Goal: Information Seeking & Learning: Learn about a topic

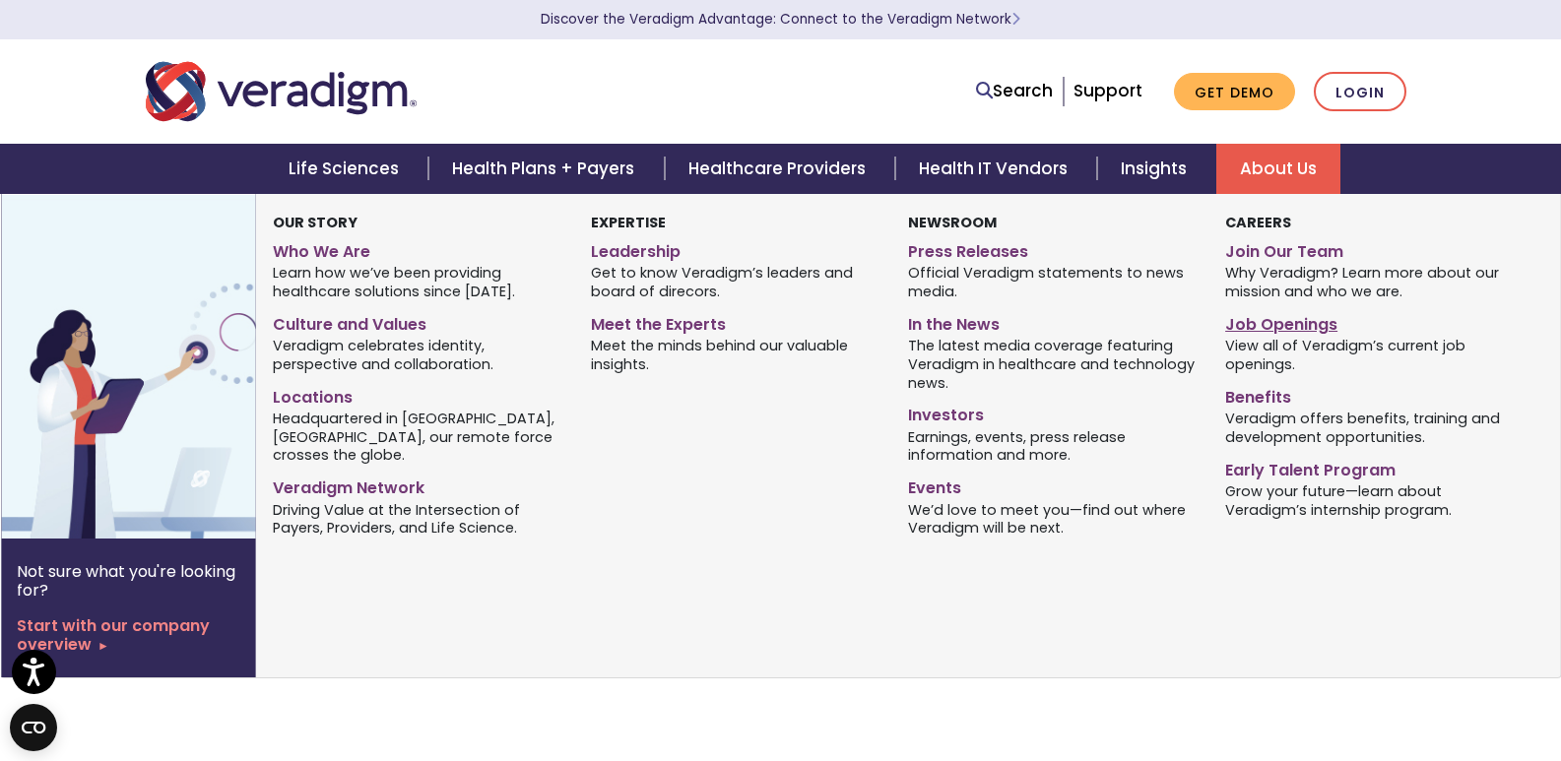
click at [1303, 324] on link "Job Openings" at bounding box center [1369, 321] width 288 height 29
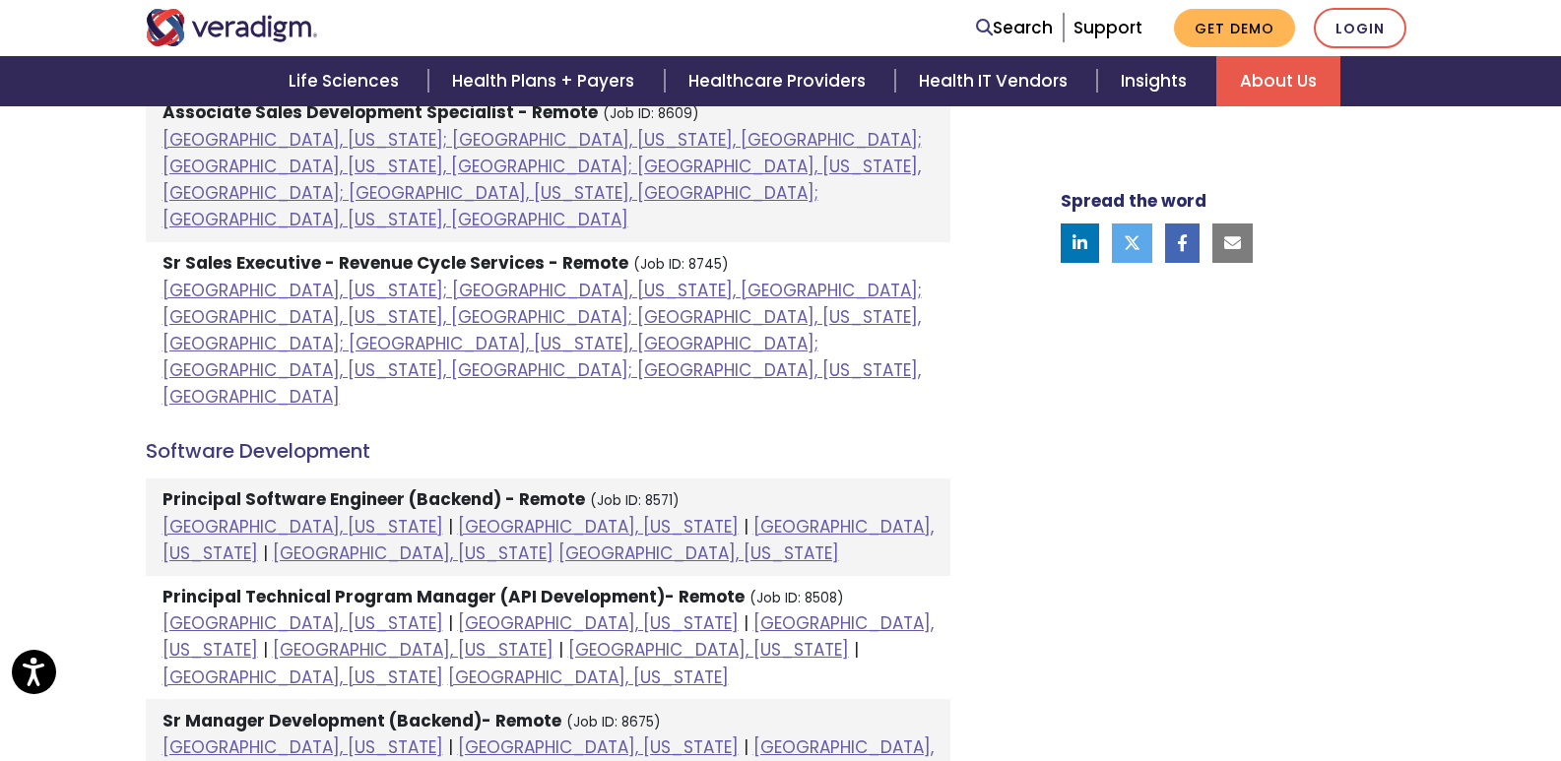
scroll to position [1772, 0]
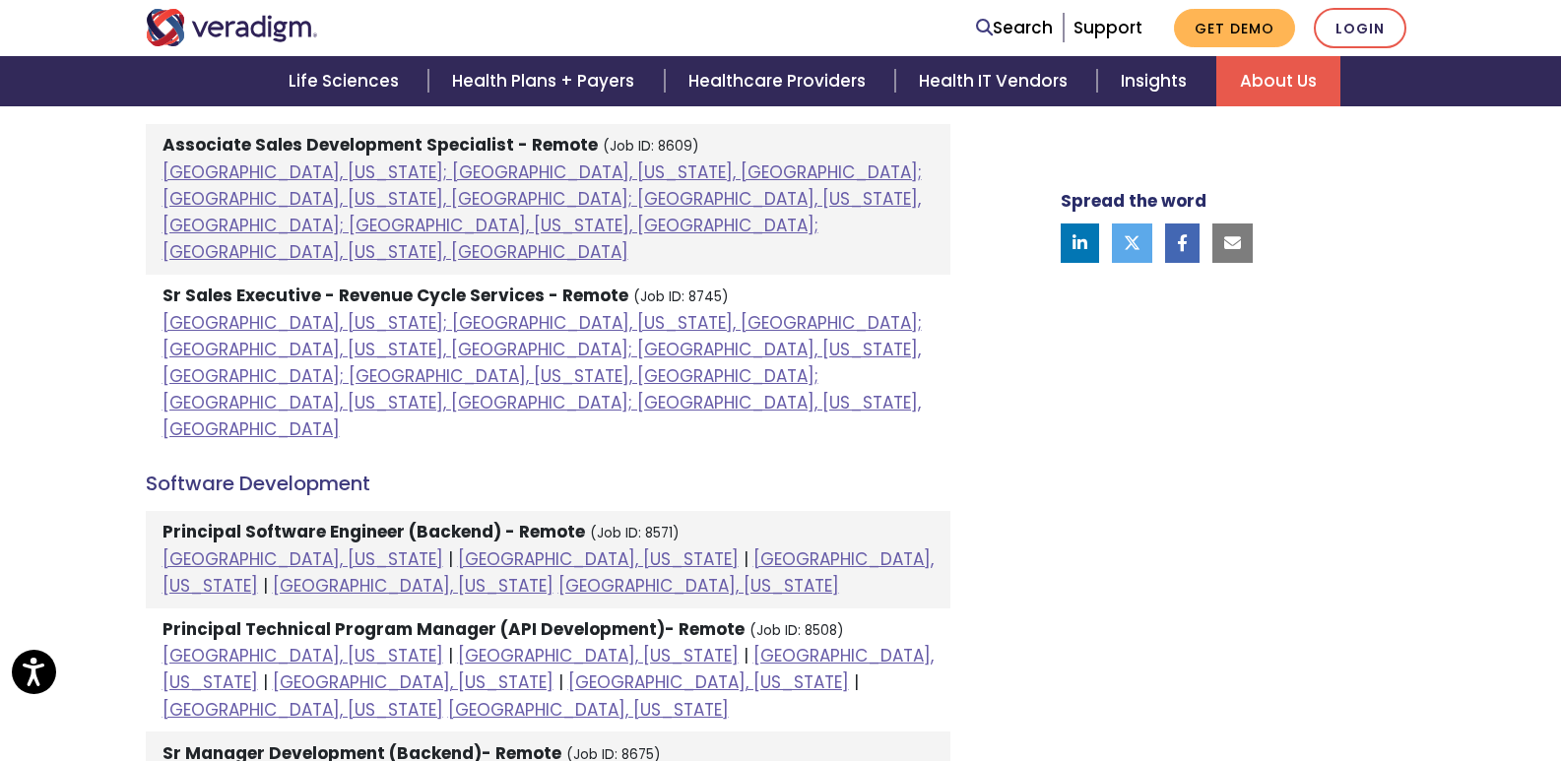
click at [251, 511] on li "Principal Software Engineer (Backend) - Remote (Job ID: 8571) [GEOGRAPHIC_DATA]…" at bounding box center [548, 559] width 804 height 97
click at [223, 547] on link "[GEOGRAPHIC_DATA], [US_STATE]" at bounding box center [302, 559] width 281 height 24
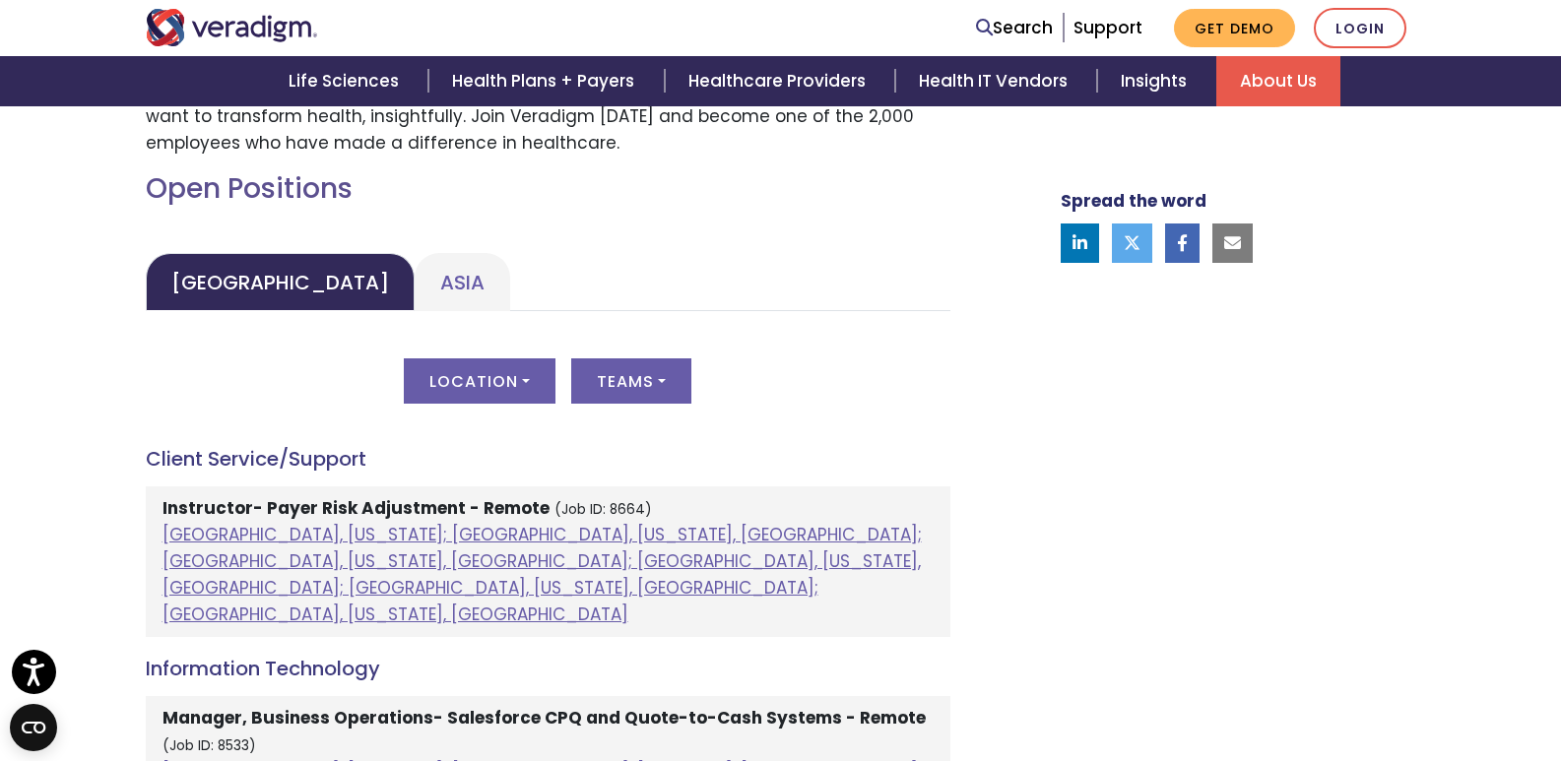
scroll to position [788, 0]
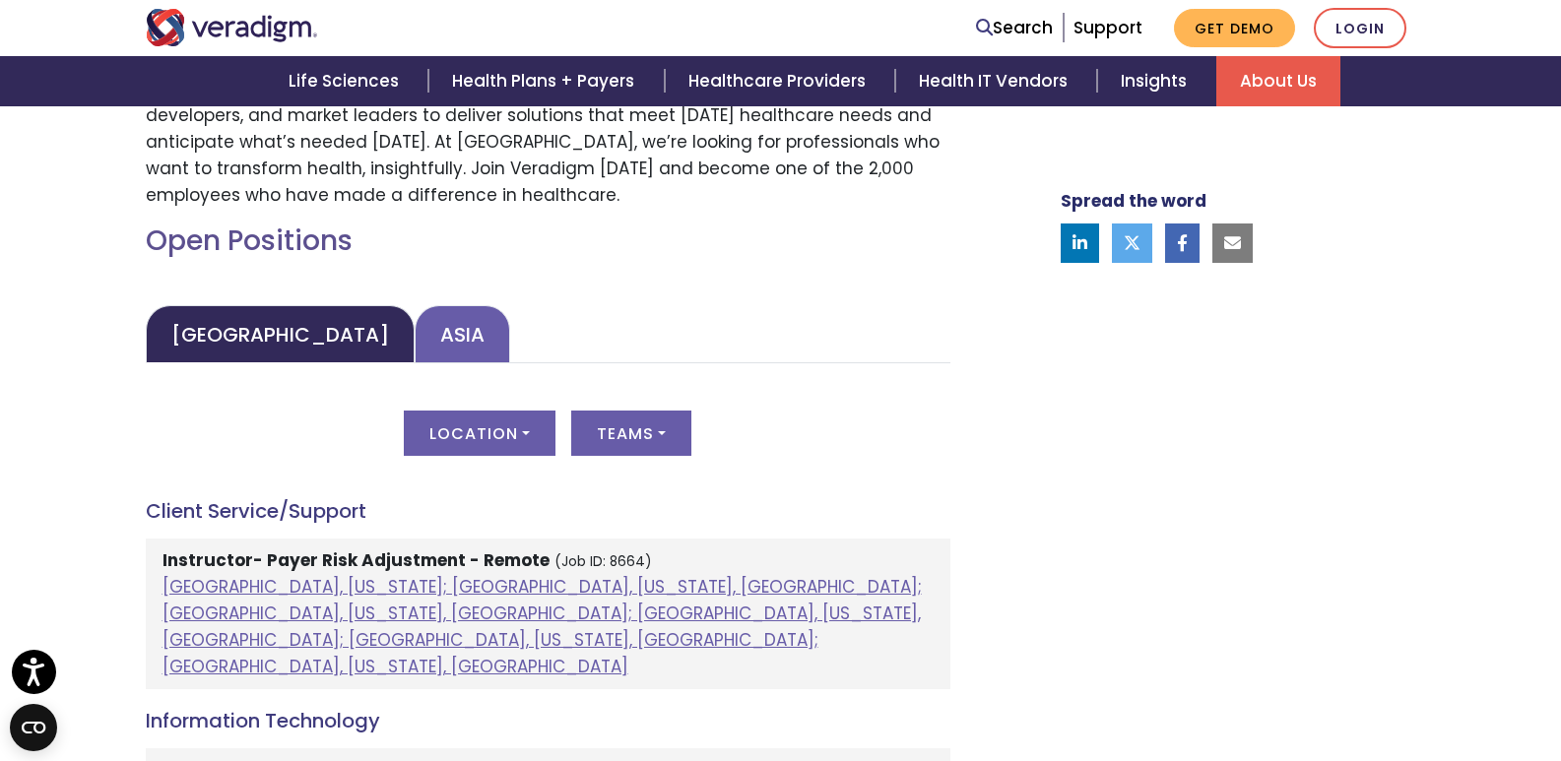
click at [415, 335] on link "Asia" at bounding box center [463, 334] width 96 height 58
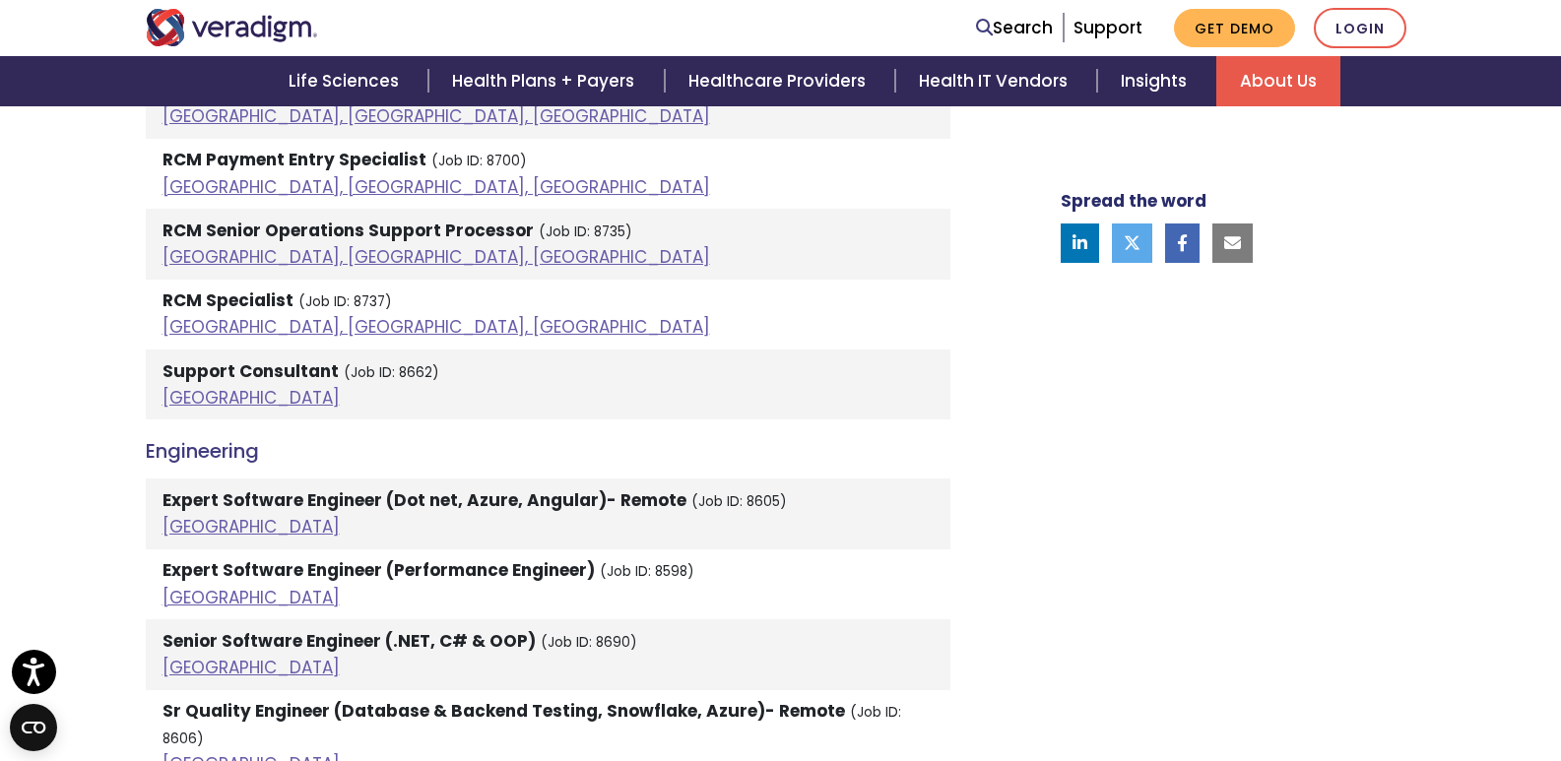
scroll to position [2232, 0]
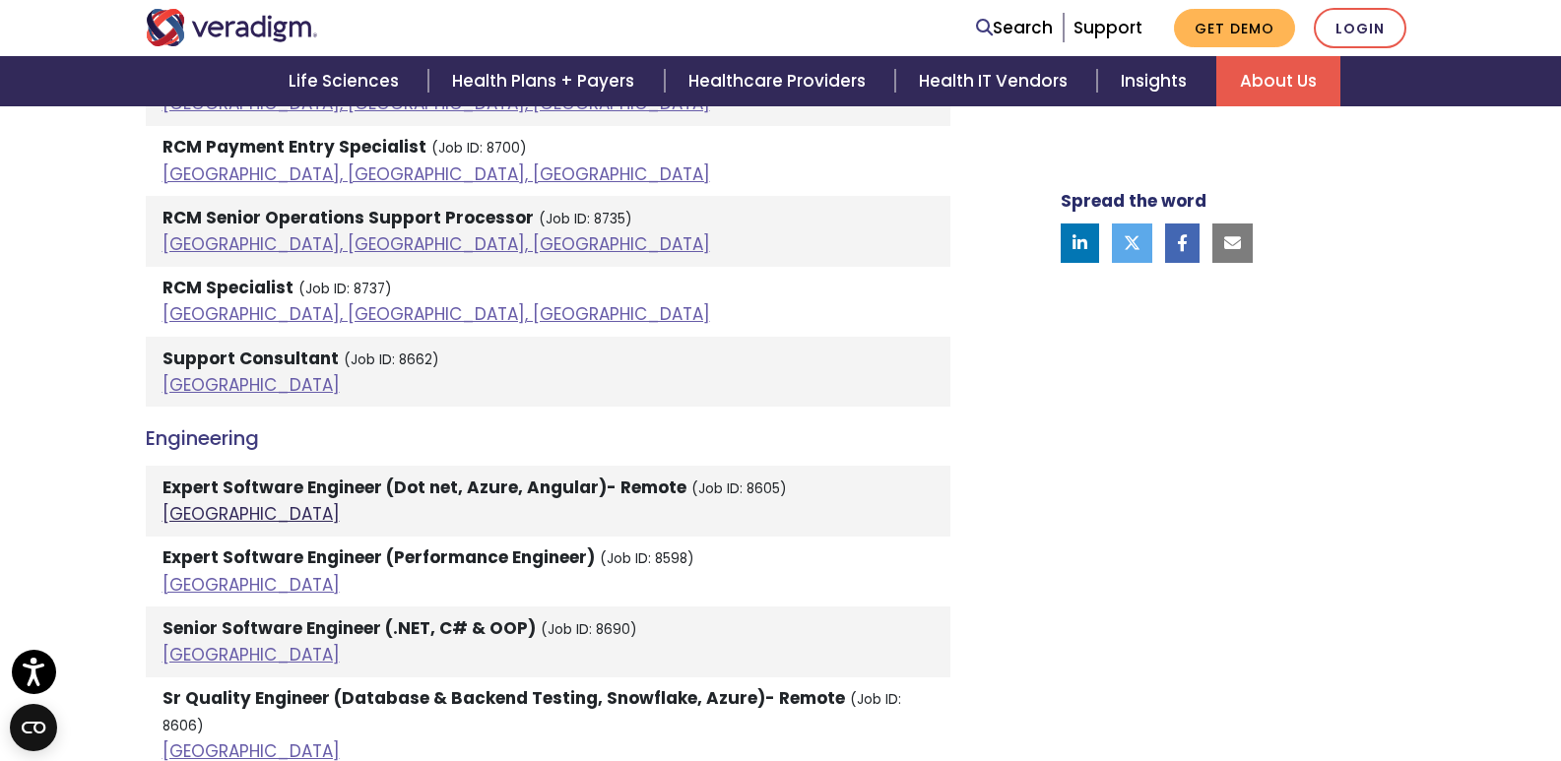
click at [176, 513] on link "[GEOGRAPHIC_DATA]" at bounding box center [250, 514] width 177 height 24
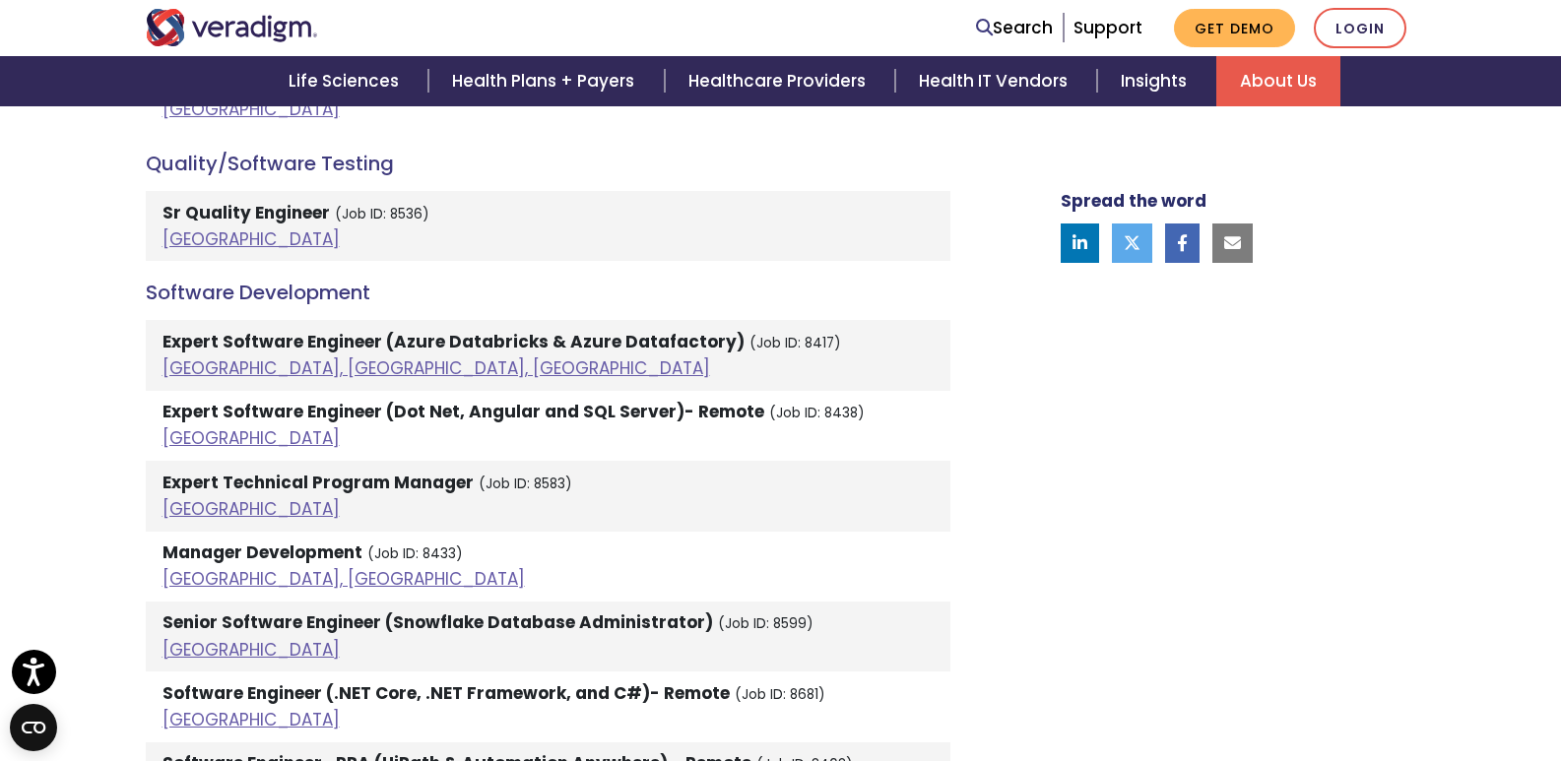
scroll to position [3939, 0]
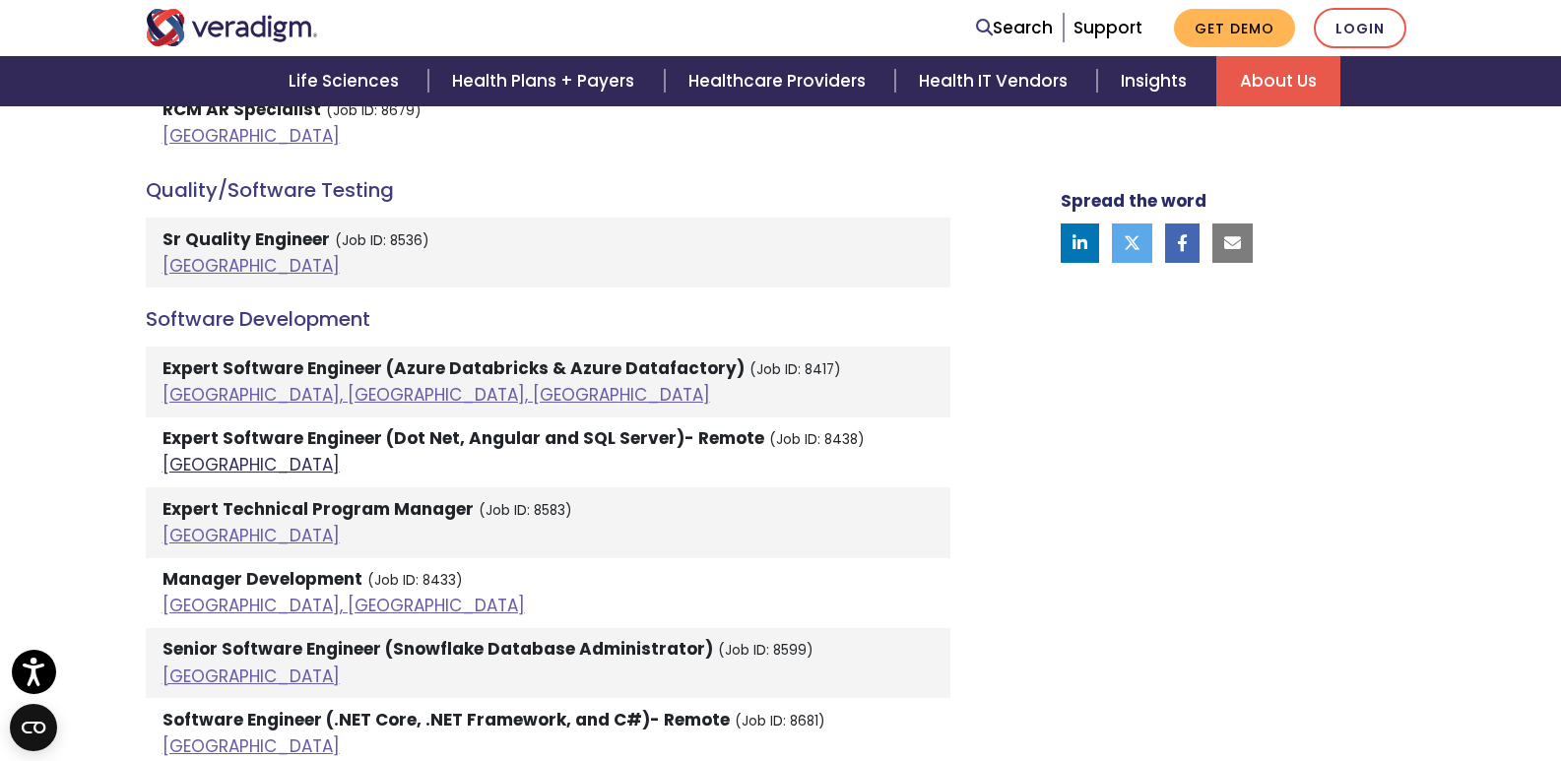
click at [197, 453] on link "[GEOGRAPHIC_DATA]" at bounding box center [250, 465] width 177 height 24
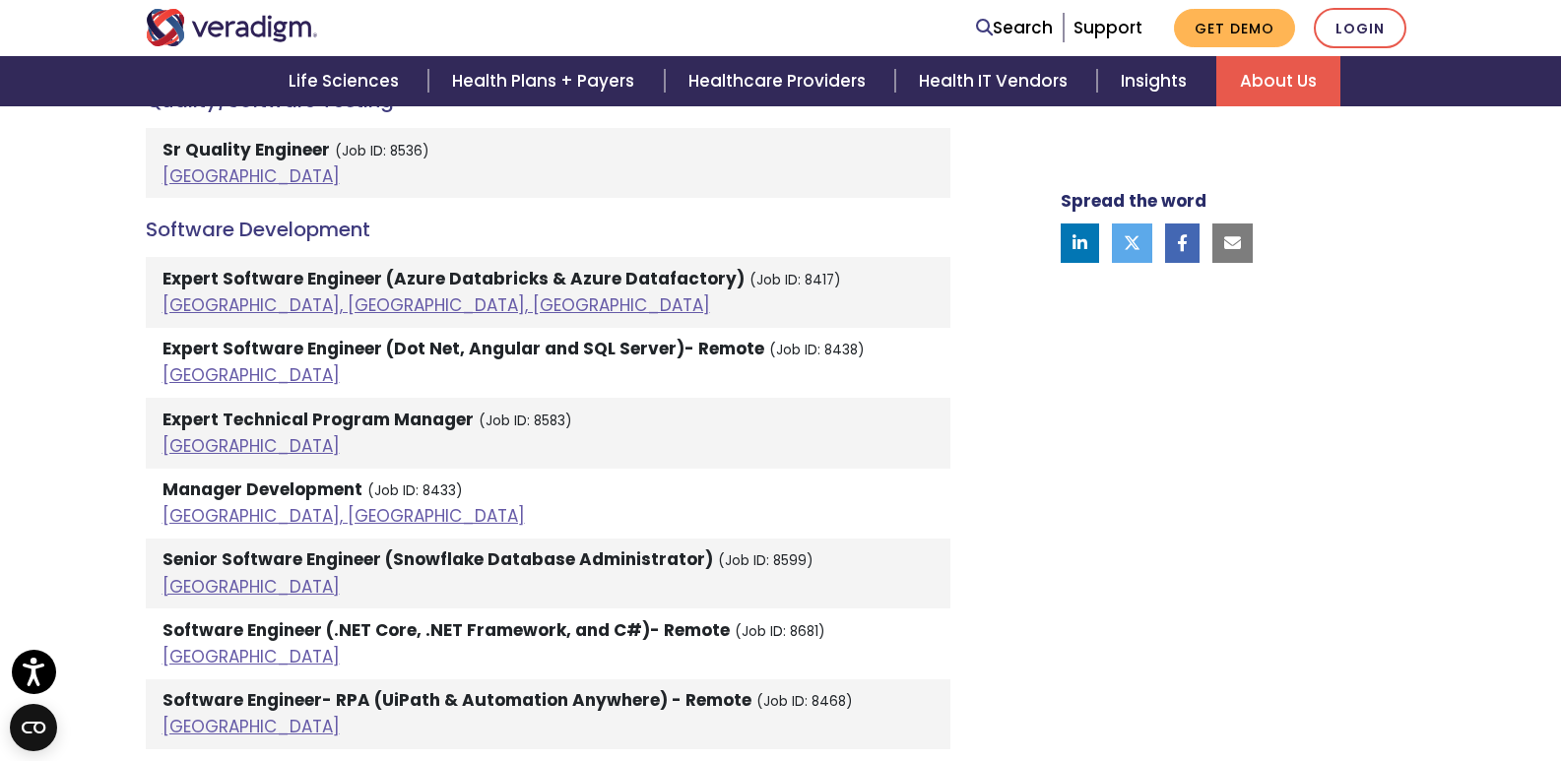
scroll to position [4005, 0]
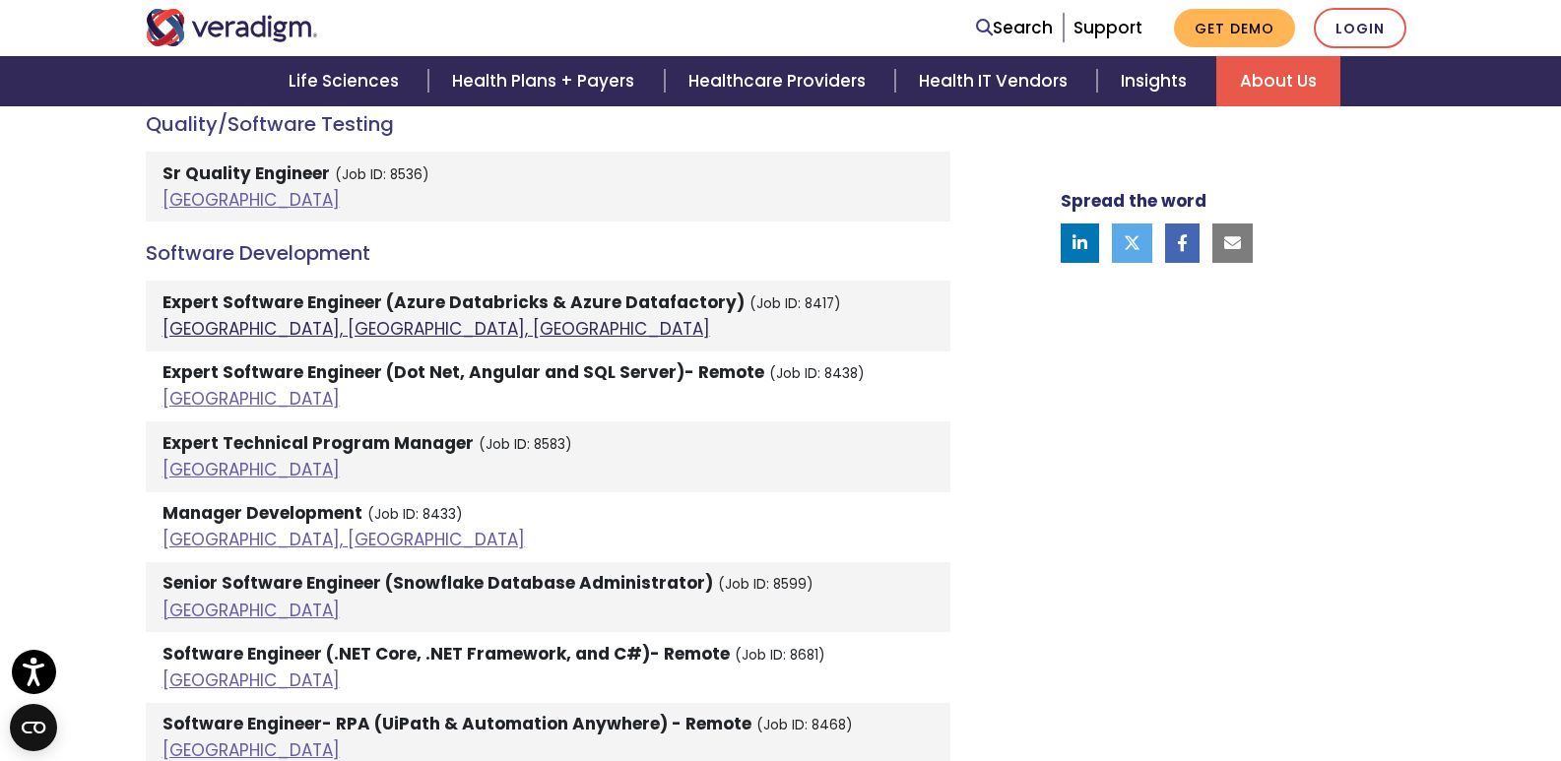
click at [202, 317] on link "[GEOGRAPHIC_DATA], [GEOGRAPHIC_DATA], [GEOGRAPHIC_DATA]" at bounding box center [435, 329] width 547 height 24
click at [190, 387] on link "[GEOGRAPHIC_DATA]" at bounding box center [250, 399] width 177 height 24
click at [276, 317] on link "[GEOGRAPHIC_DATA], [GEOGRAPHIC_DATA], [GEOGRAPHIC_DATA]" at bounding box center [435, 329] width 547 height 24
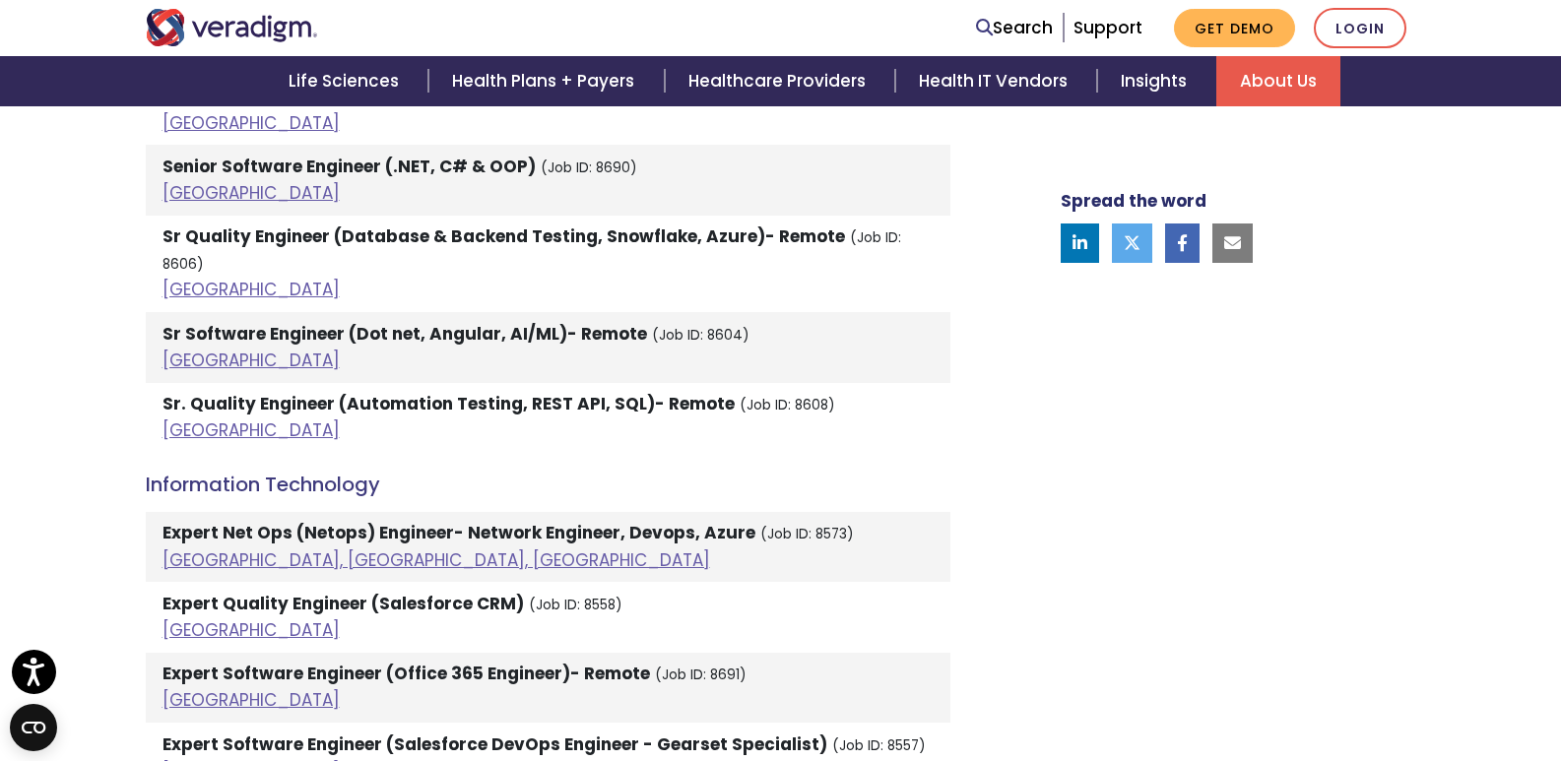
scroll to position [2757, 0]
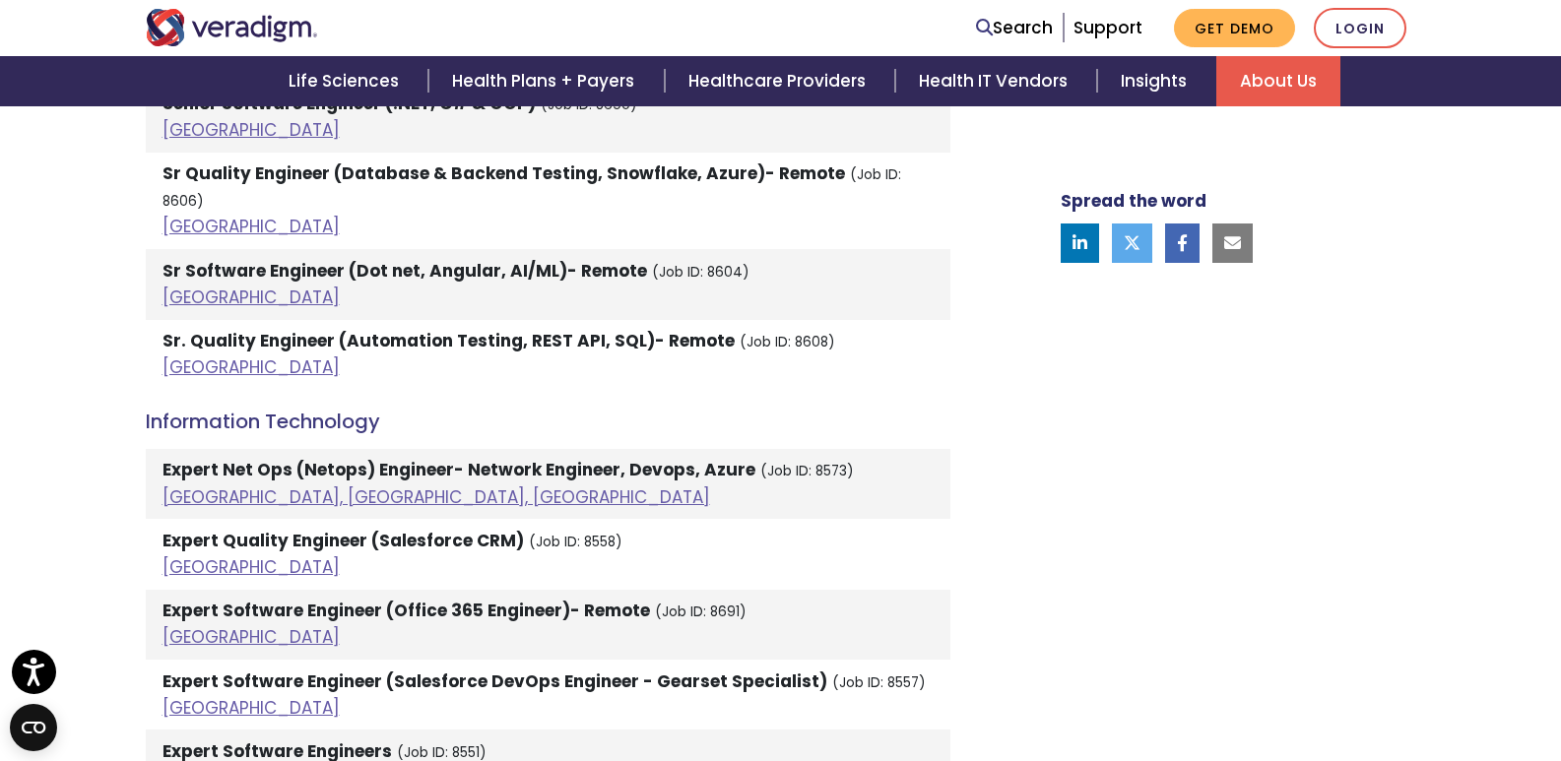
click at [1015, 520] on div "Spread the word" at bounding box center [1213, 222] width 433 height 4605
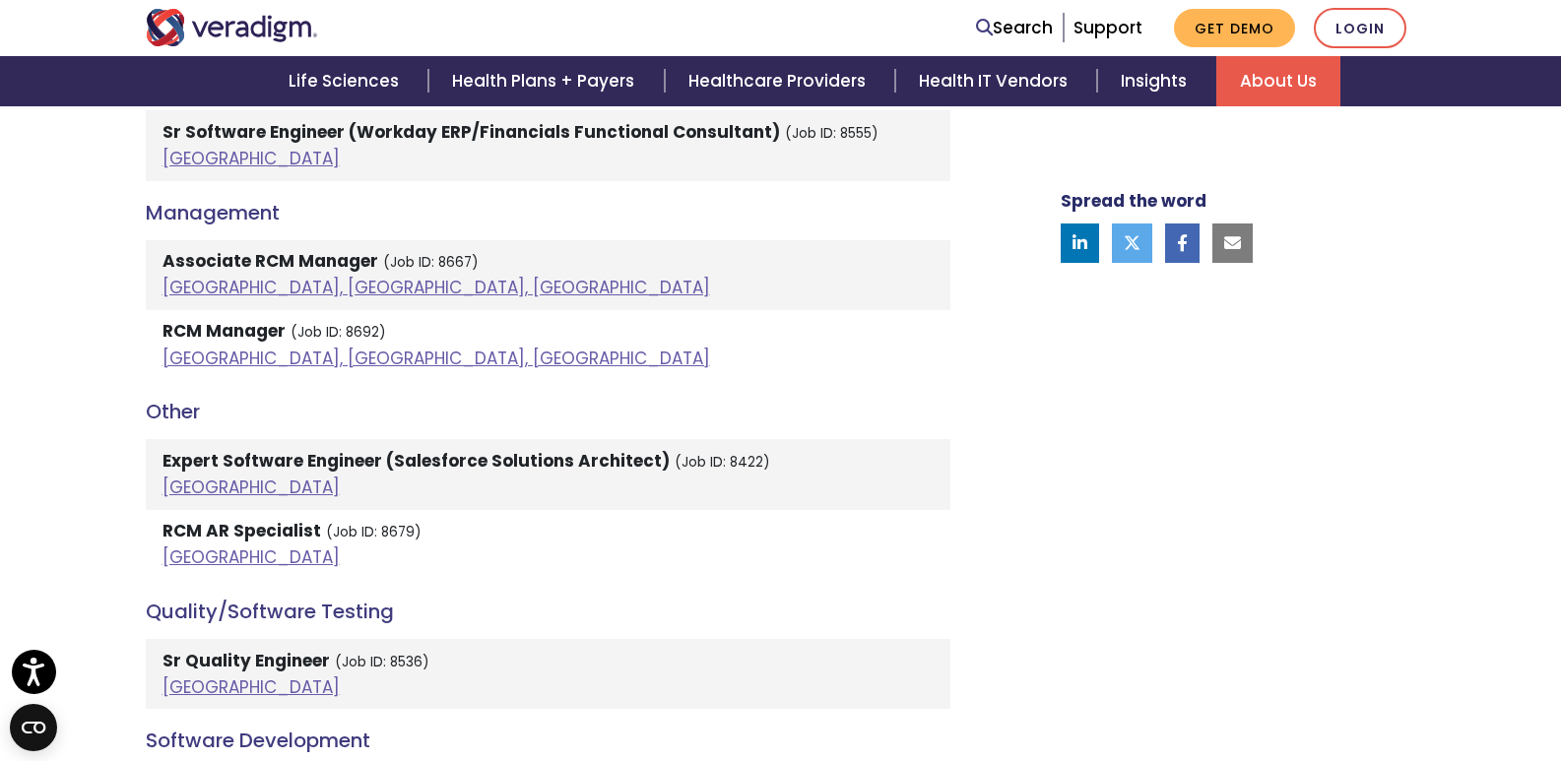
scroll to position [3545, 0]
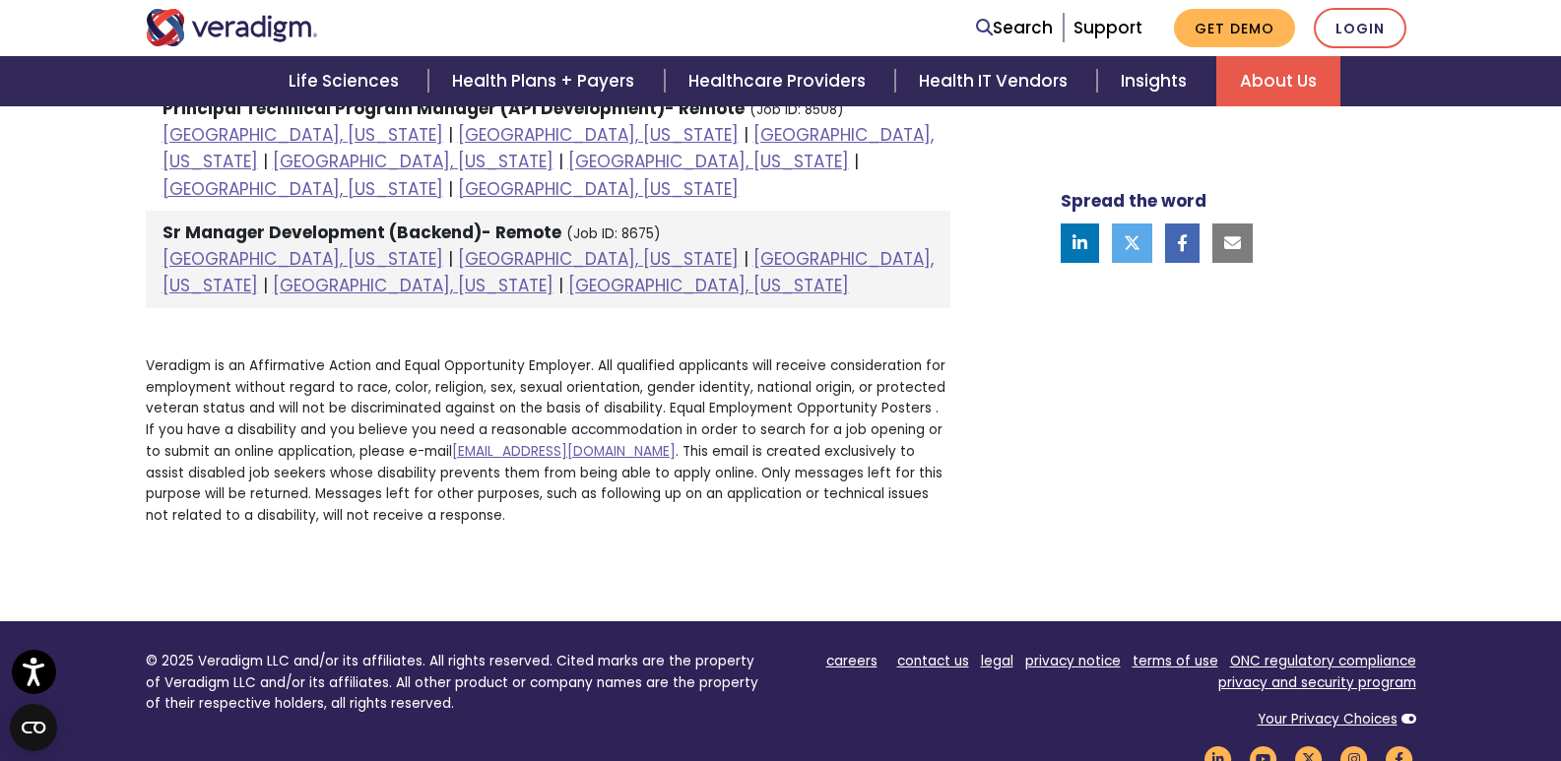
scroll to position [2269, 0]
